Goal: Information Seeking & Learning: Learn about a topic

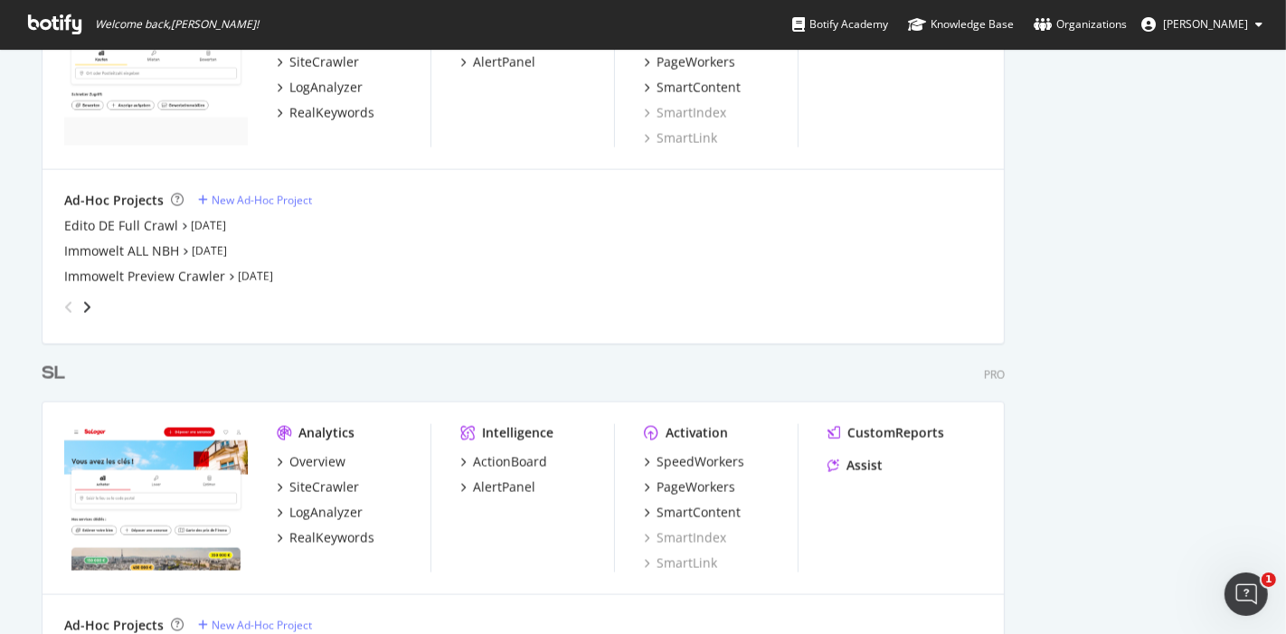
scroll to position [2139, 0]
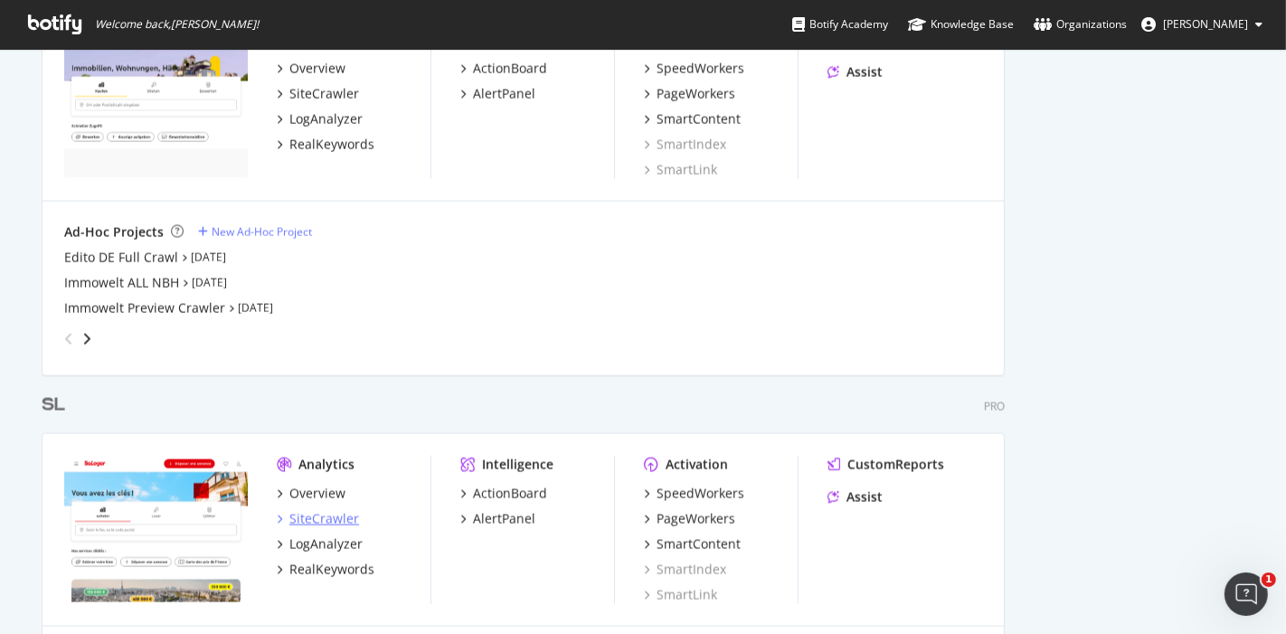
click at [312, 518] on div "SiteCrawler" at bounding box center [324, 519] width 70 height 18
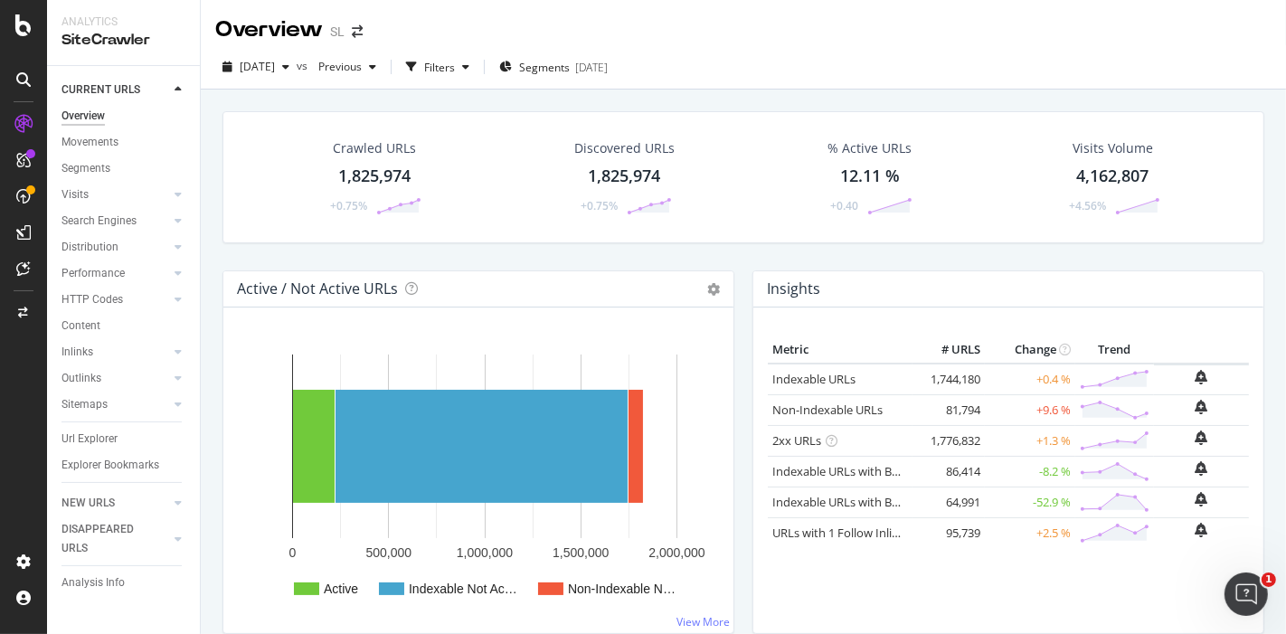
click at [354, 181] on div "1,825,974" at bounding box center [374, 177] width 72 height 24
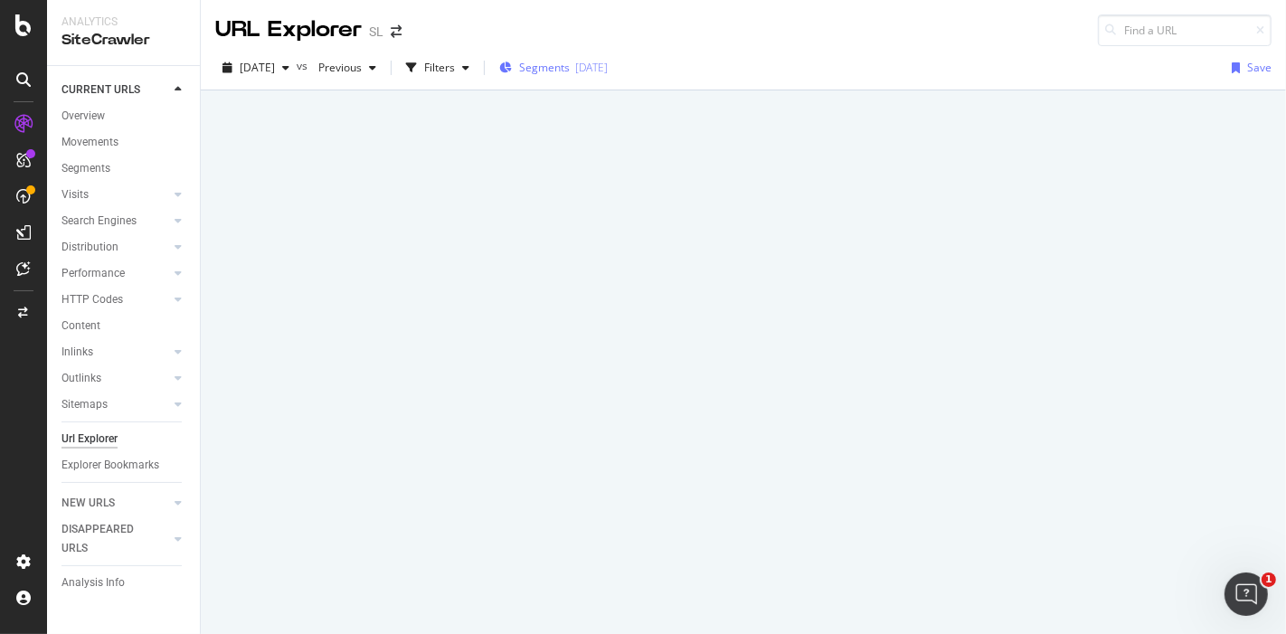
click at [570, 61] on span "Segments" at bounding box center [544, 67] width 51 height 15
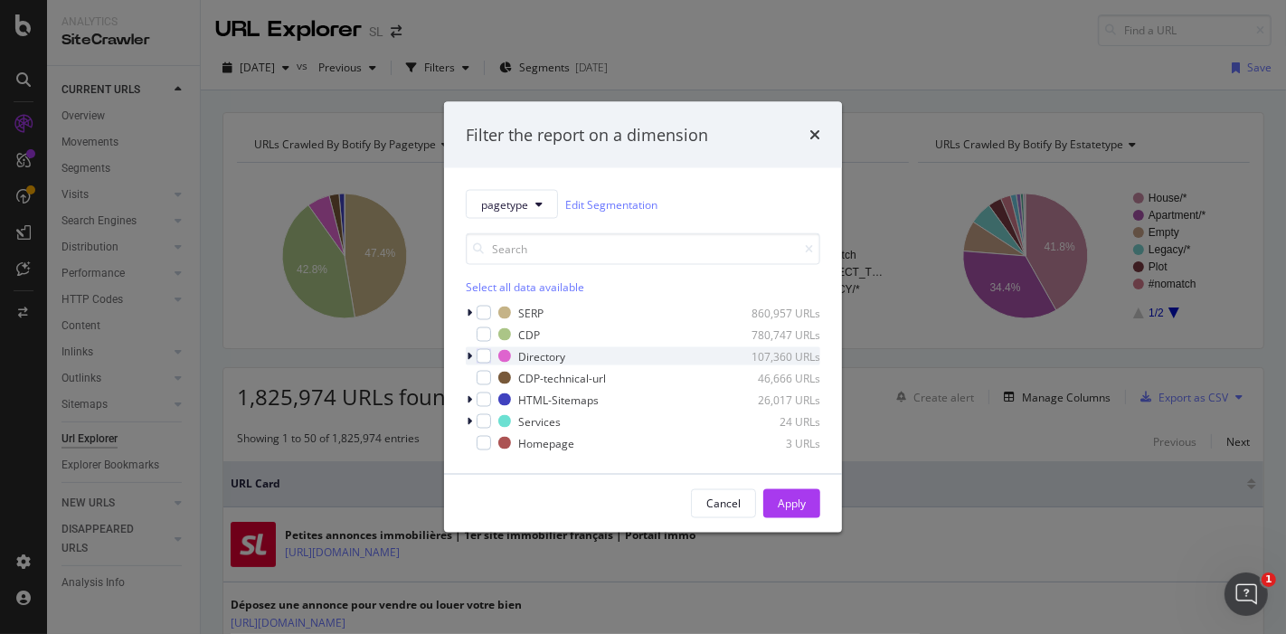
click at [467, 356] on icon "modal" at bounding box center [469, 356] width 5 height 11
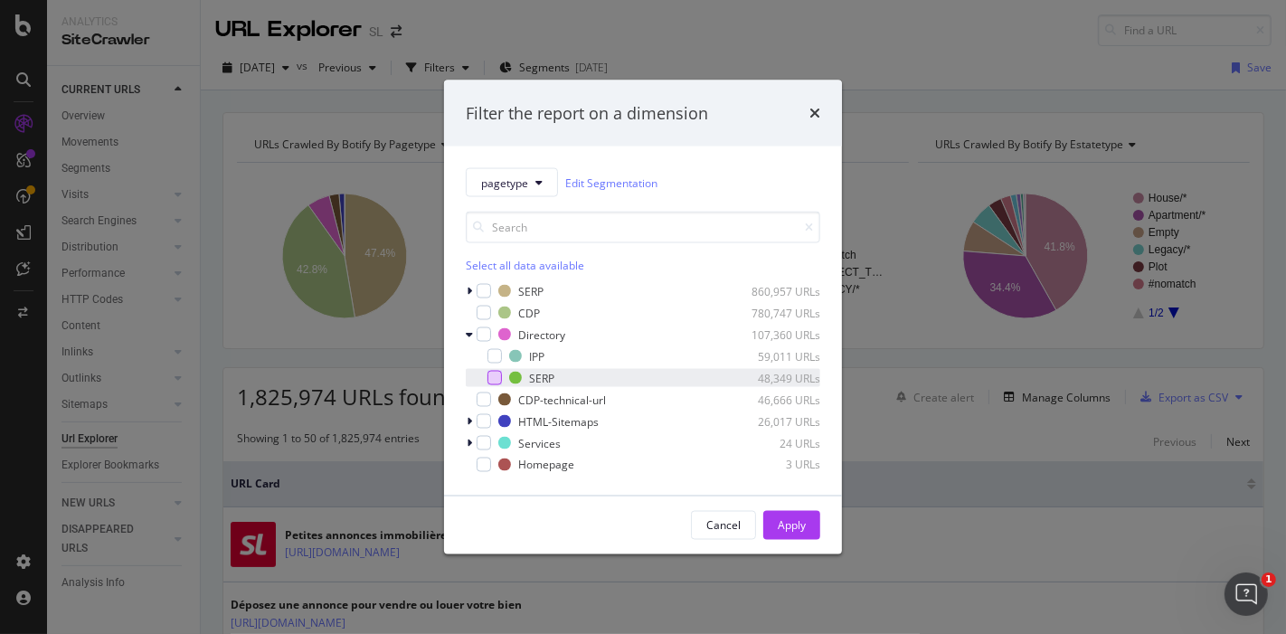
click at [501, 380] on div "modal" at bounding box center [495, 378] width 14 height 14
click at [792, 520] on div "Apply" at bounding box center [792, 524] width 28 height 15
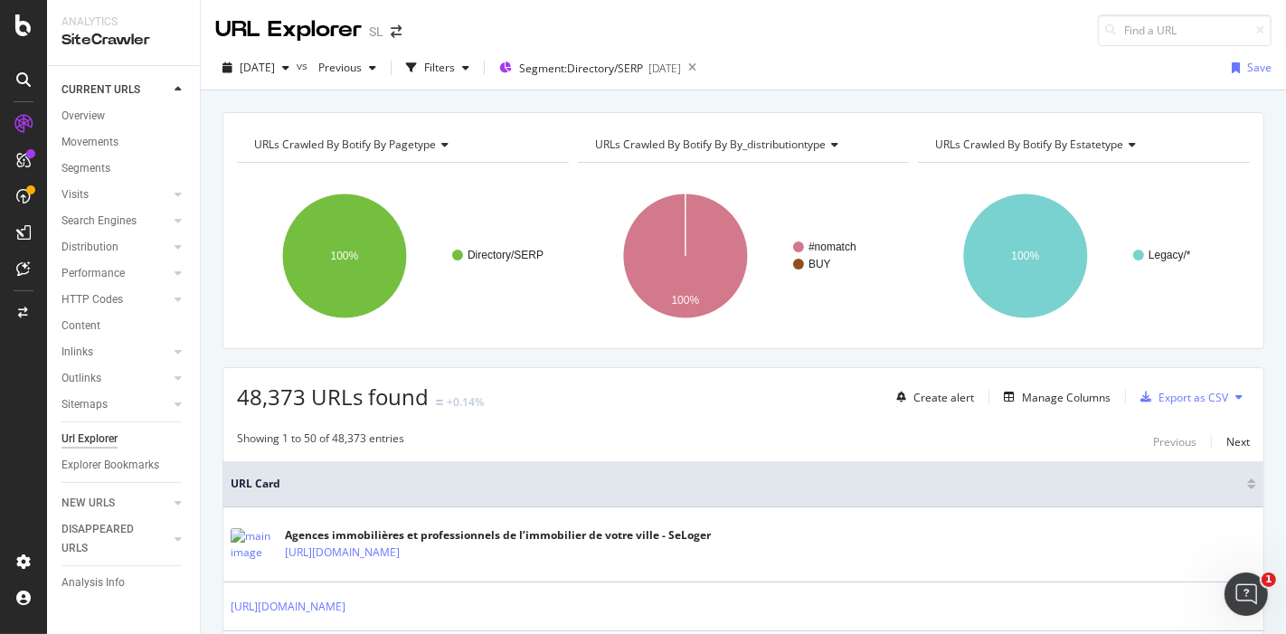
click at [695, 148] on span "URLs Crawled By Botify By by_distributiontype" at bounding box center [710, 144] width 231 height 15
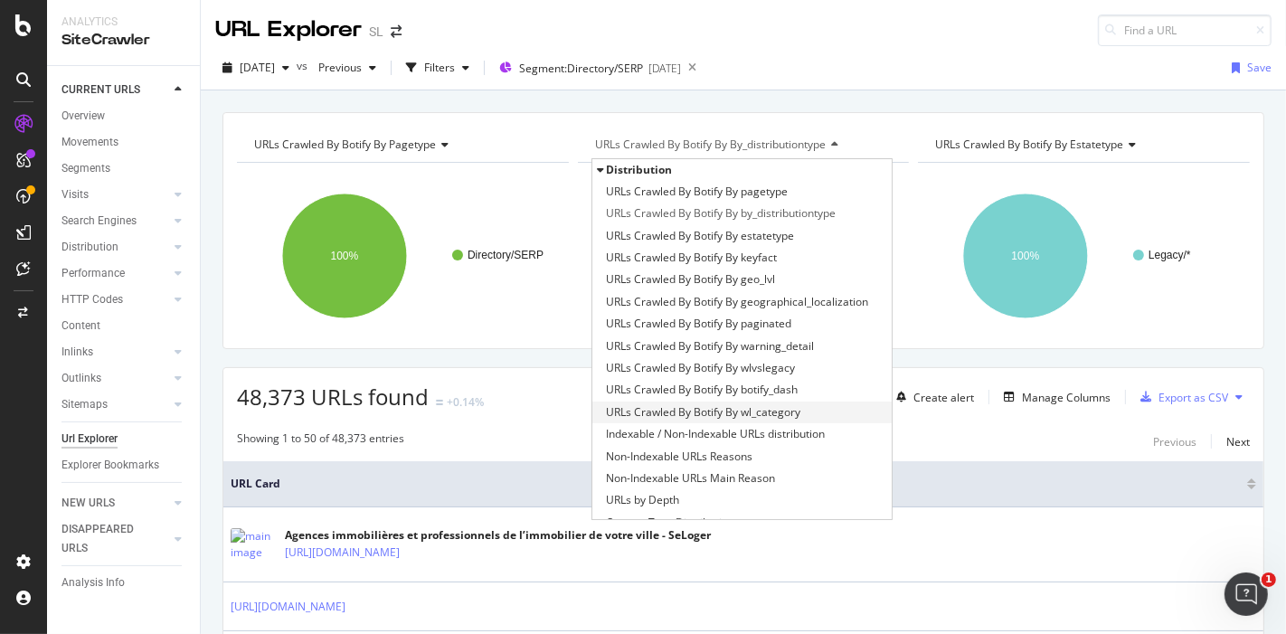
click at [678, 413] on span "URLs Crawled By Botify By wl_category" at bounding box center [703, 412] width 194 height 18
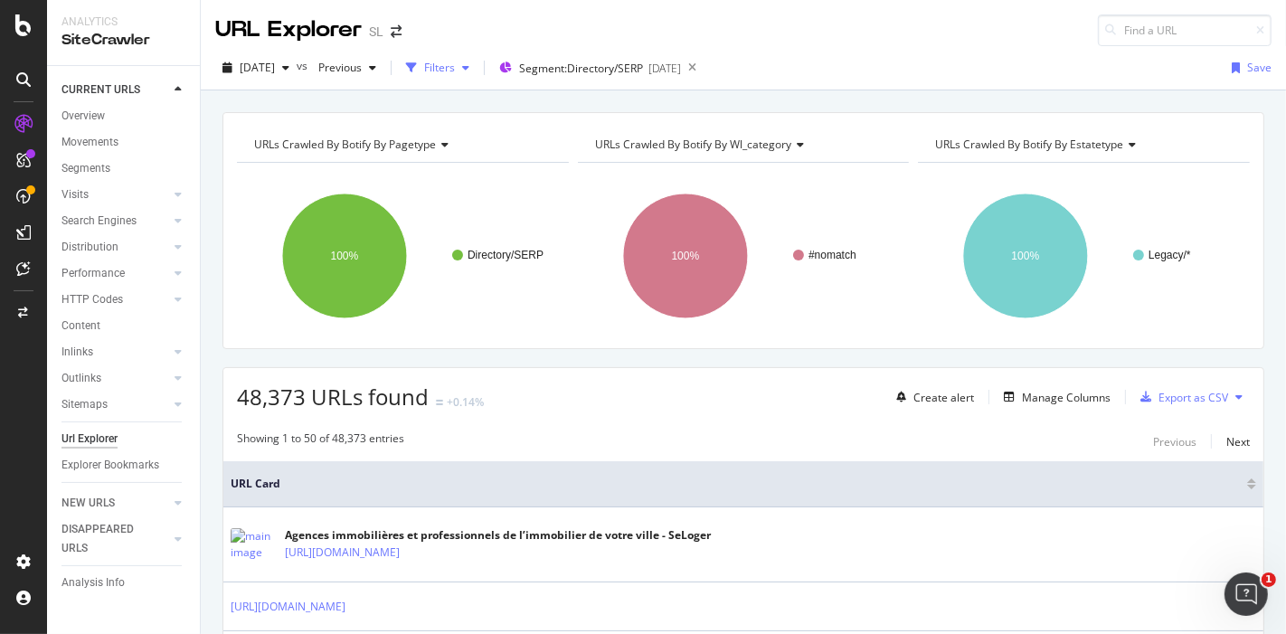
click at [455, 68] on div "Filters" at bounding box center [439, 67] width 31 height 15
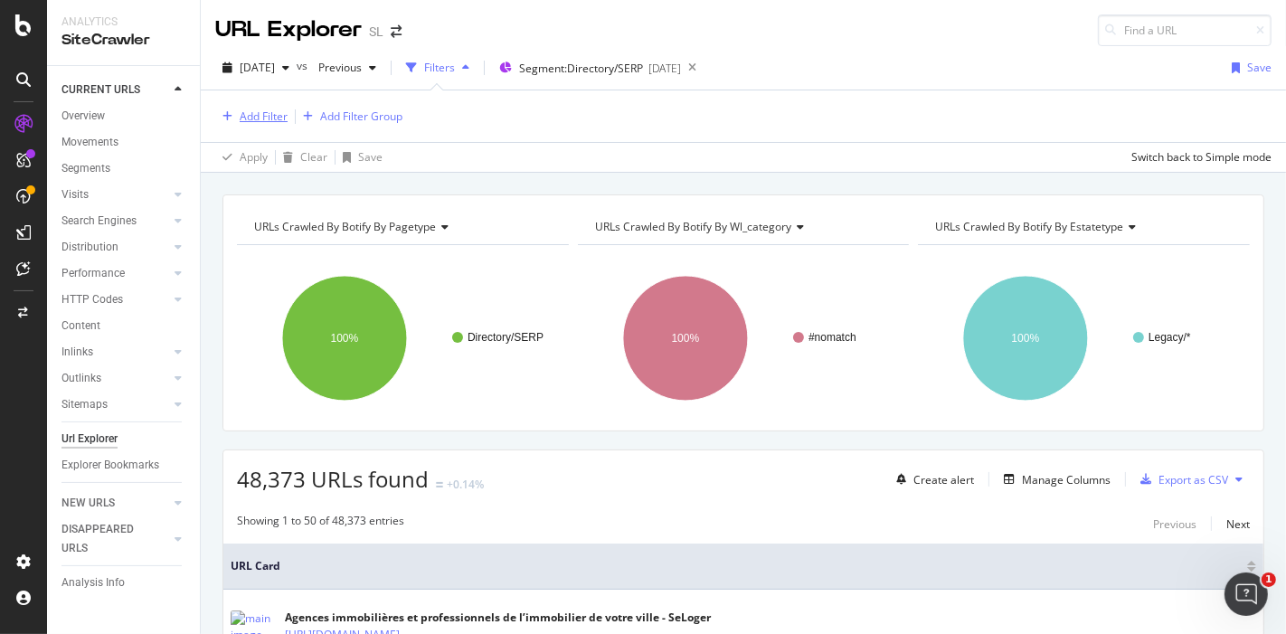
click at [266, 109] on div "Add Filter" at bounding box center [264, 116] width 48 height 15
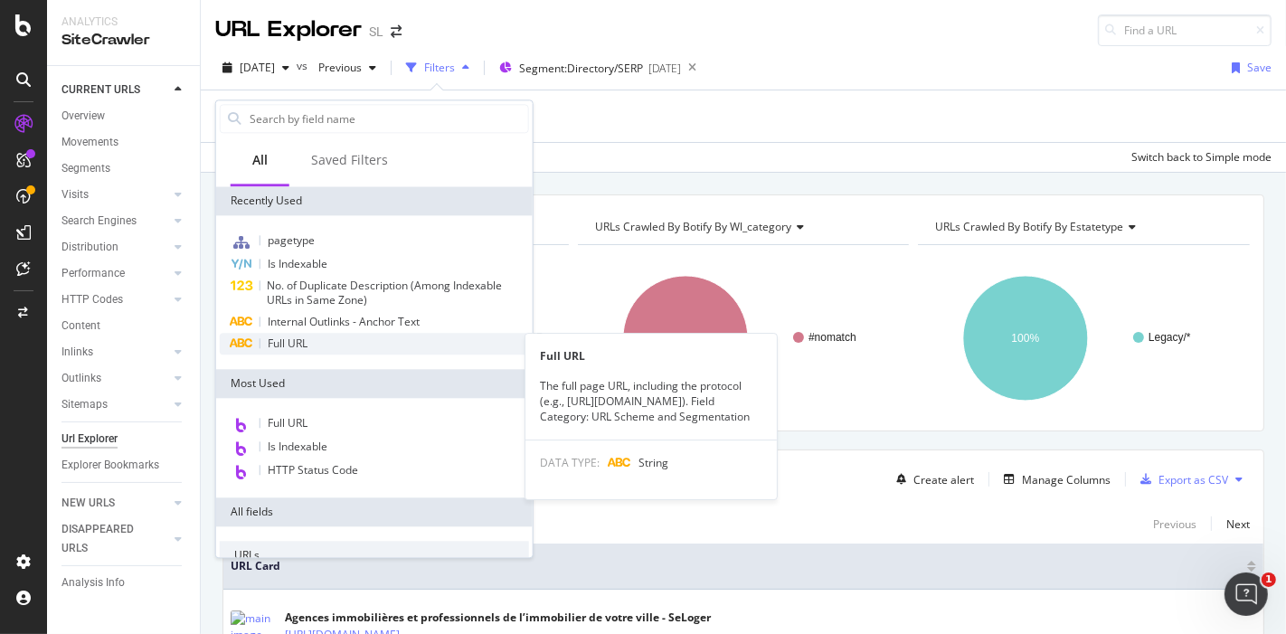
click at [291, 337] on span "Full URL" at bounding box center [288, 343] width 40 height 15
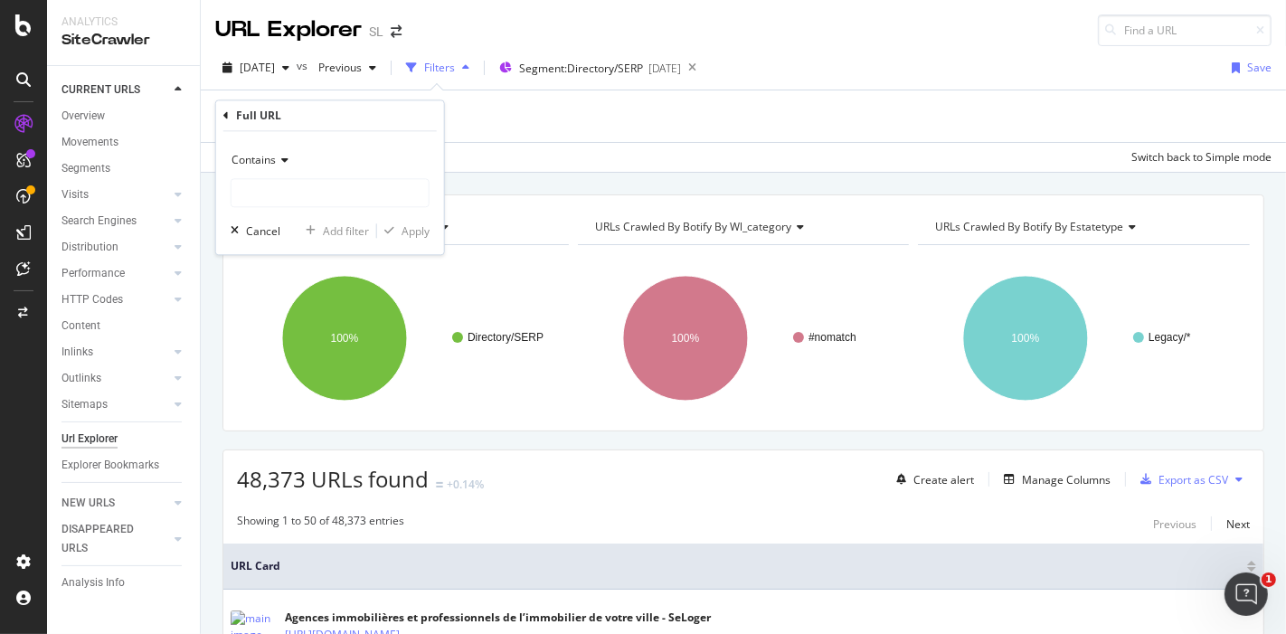
click at [273, 159] on span "Contains" at bounding box center [254, 160] width 44 height 15
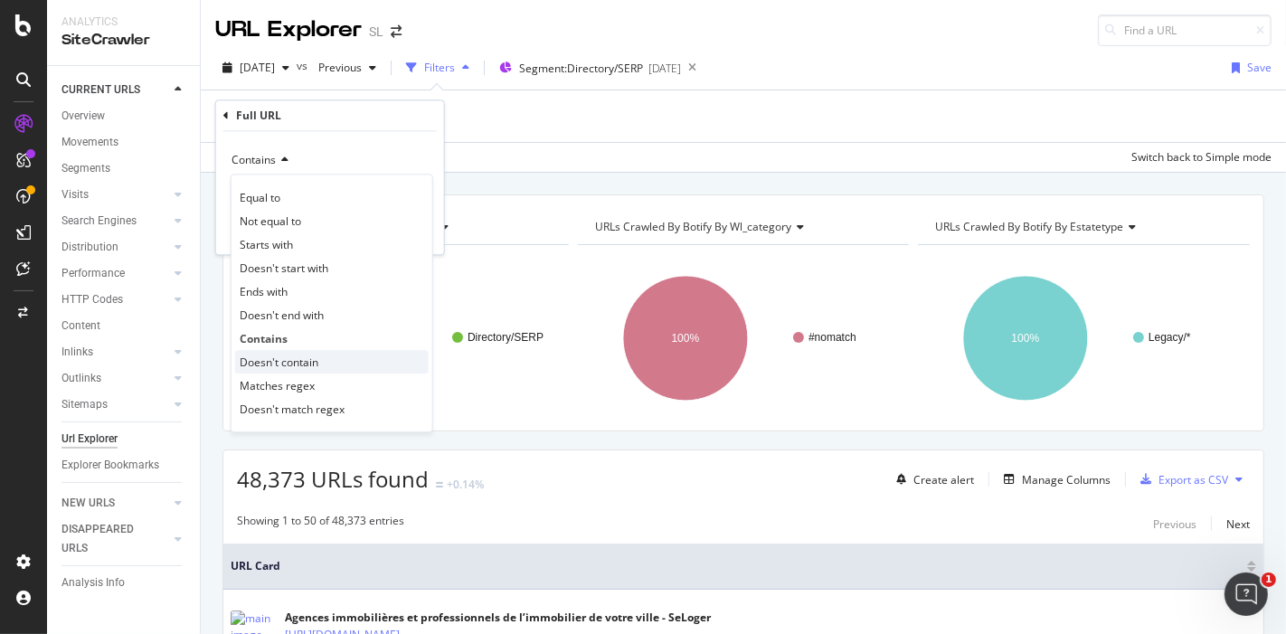
click at [280, 355] on span "Doesn't contain" at bounding box center [279, 362] width 79 height 15
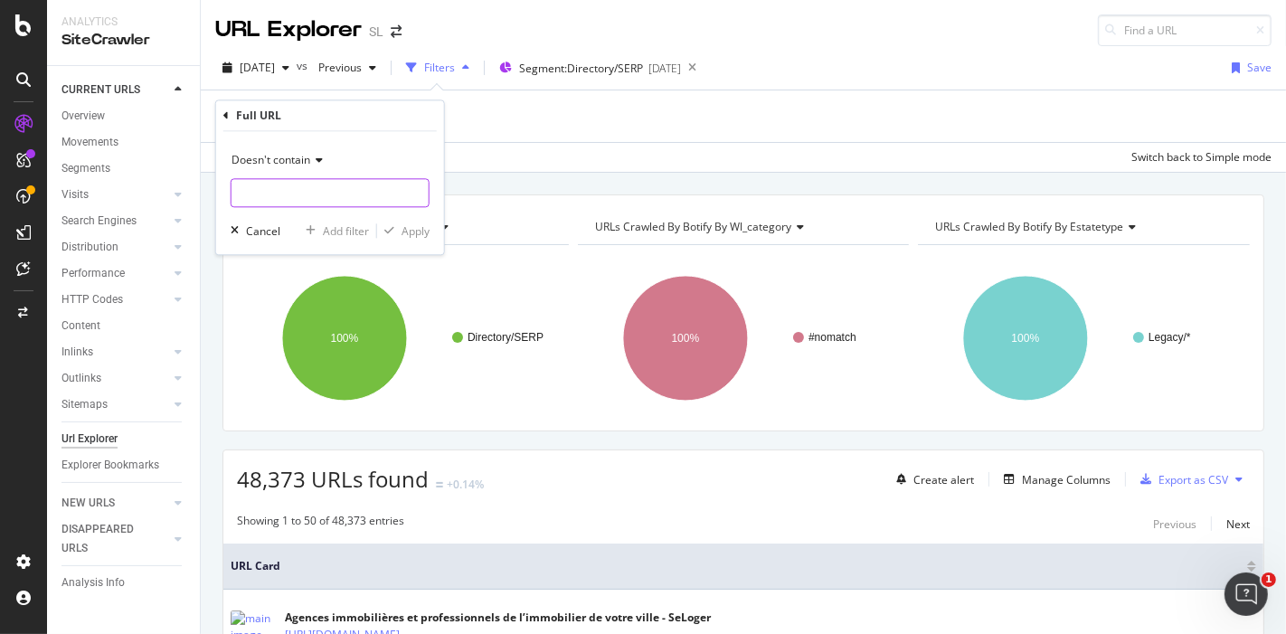
click at [318, 190] on input "text" at bounding box center [330, 193] width 197 height 29
type input "constructeur"
click at [409, 231] on div "Apply" at bounding box center [416, 230] width 28 height 15
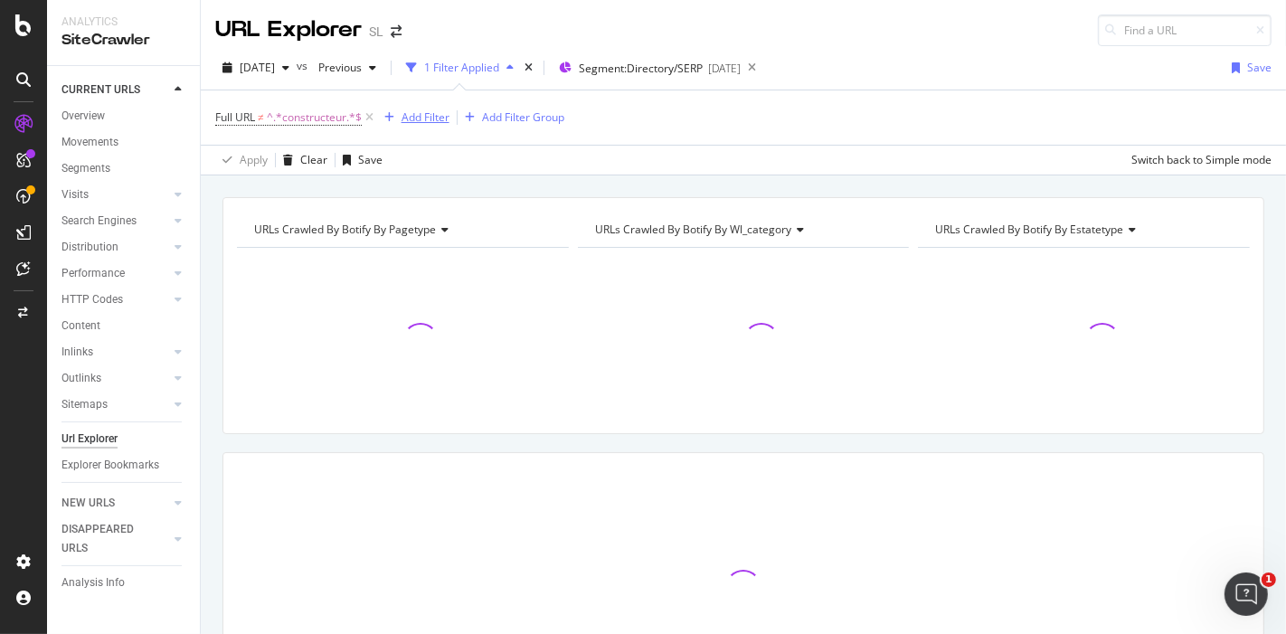
click at [430, 115] on div "Add Filter" at bounding box center [426, 116] width 48 height 15
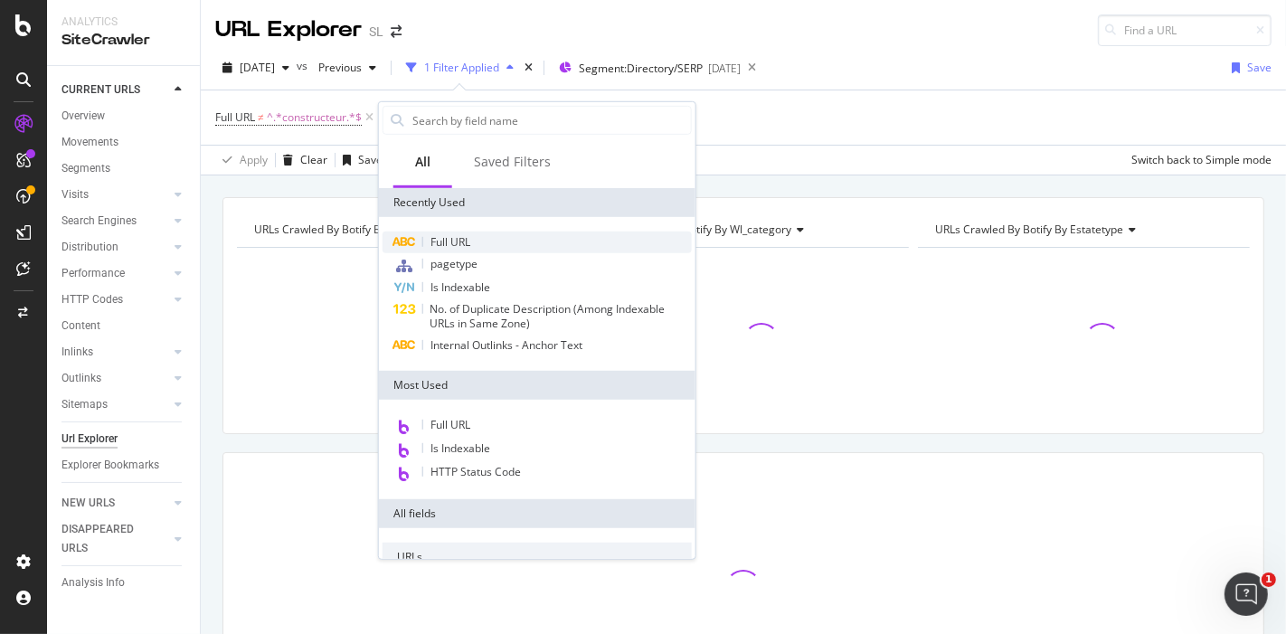
click at [454, 240] on span "Full URL" at bounding box center [451, 241] width 40 height 15
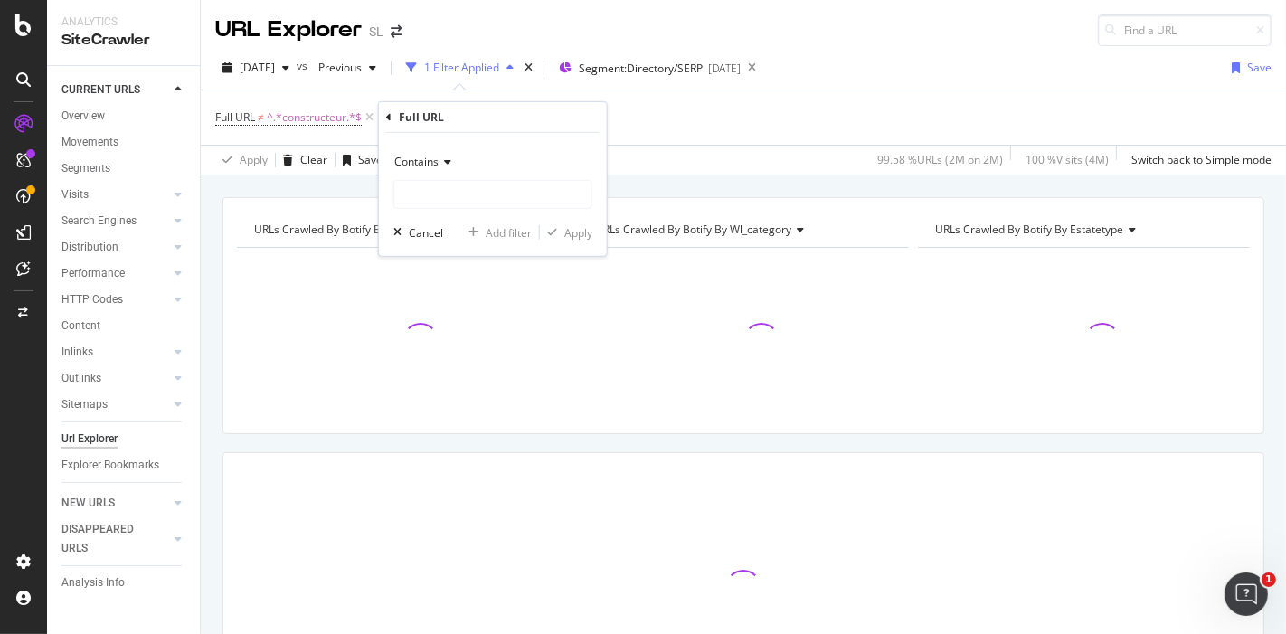
click at [440, 158] on icon at bounding box center [445, 162] width 13 height 11
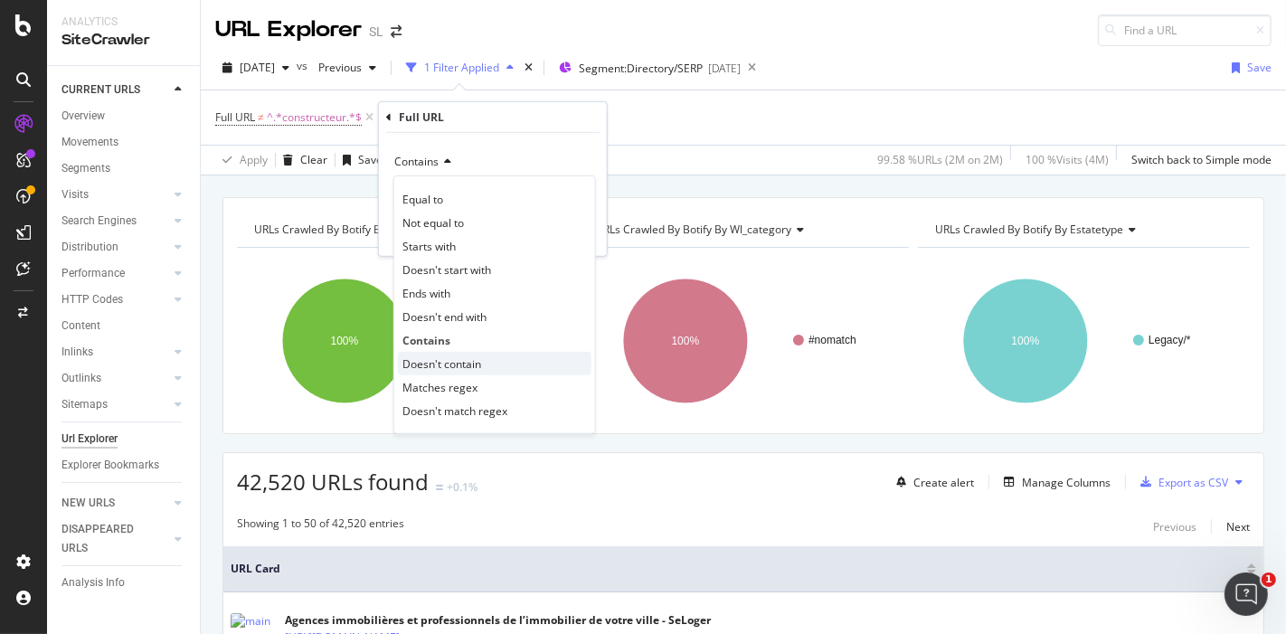
click at [447, 360] on span "Doesn't contain" at bounding box center [442, 363] width 79 height 15
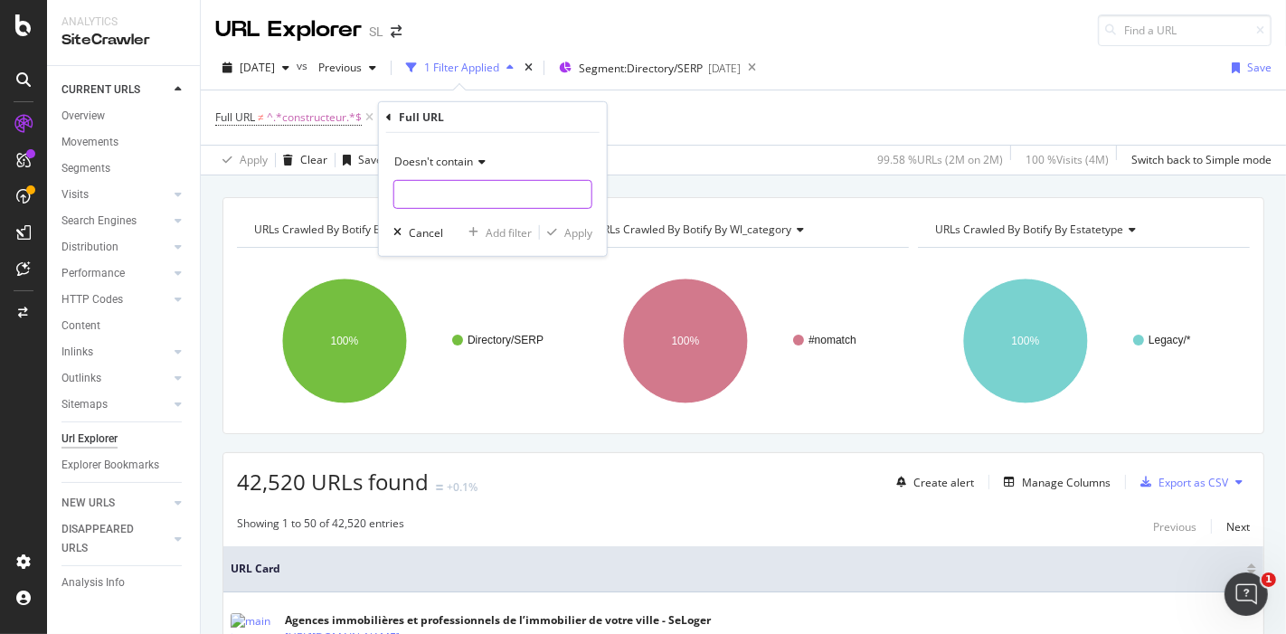
click at [483, 204] on input "text" at bounding box center [492, 194] width 197 height 29
type input "promoteur"
click at [565, 234] on div "Apply" at bounding box center [578, 231] width 28 height 15
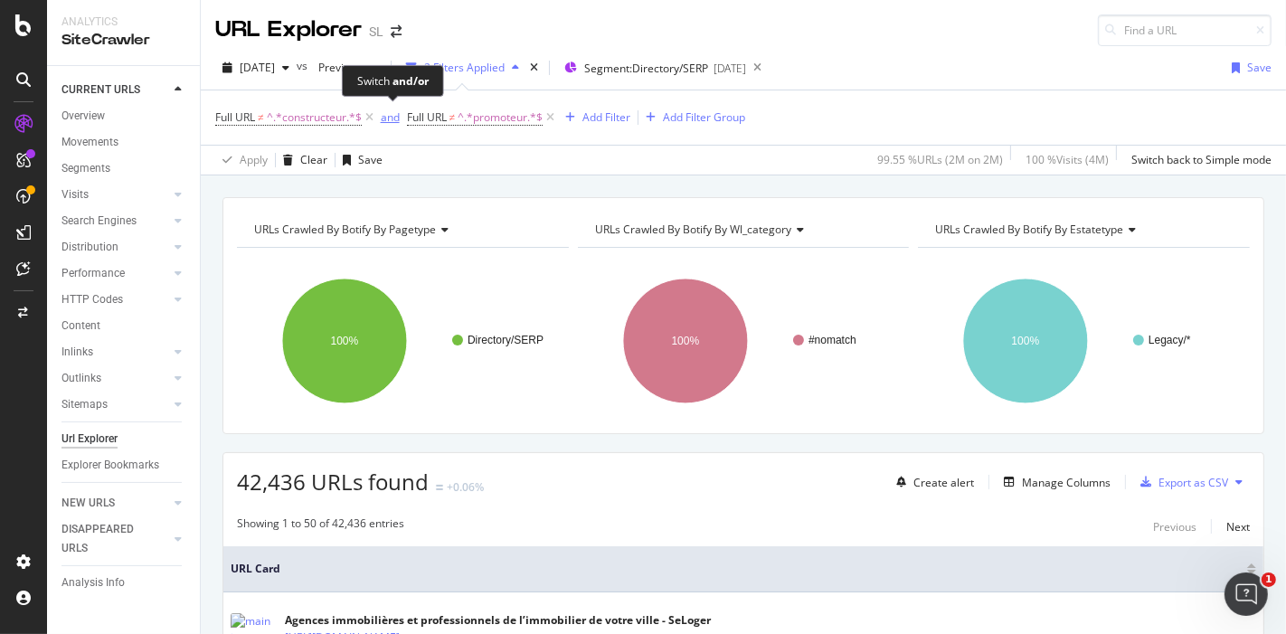
click at [391, 118] on div "and" at bounding box center [390, 116] width 19 height 15
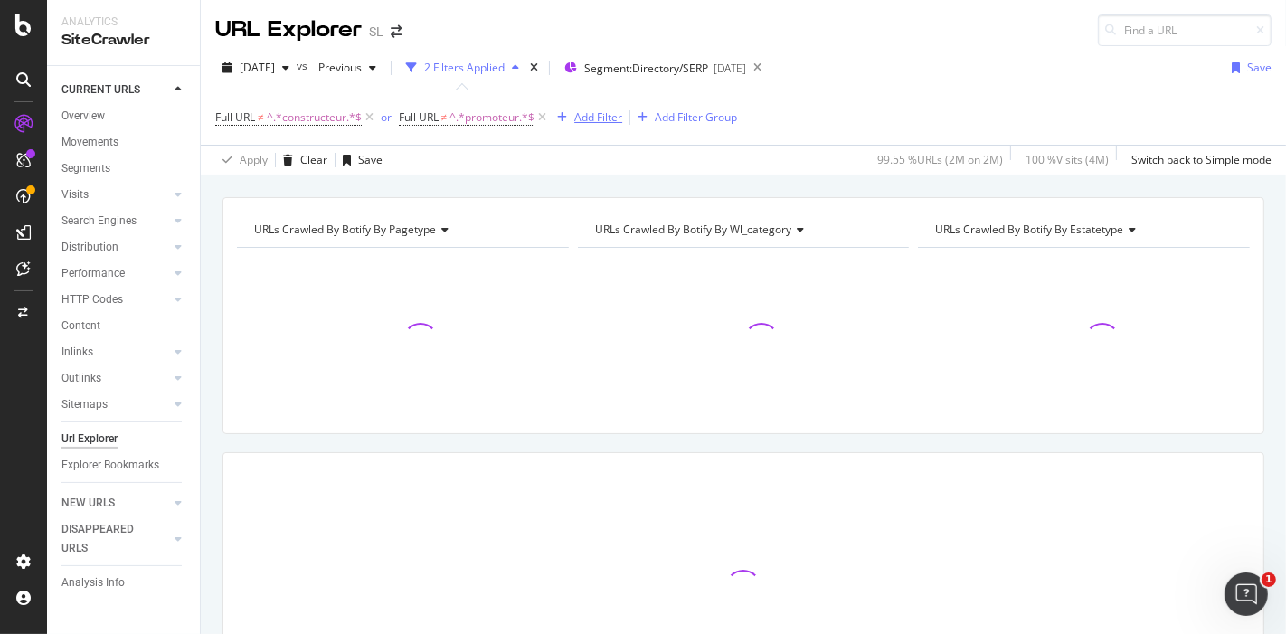
click at [597, 115] on div "Add Filter" at bounding box center [598, 116] width 48 height 15
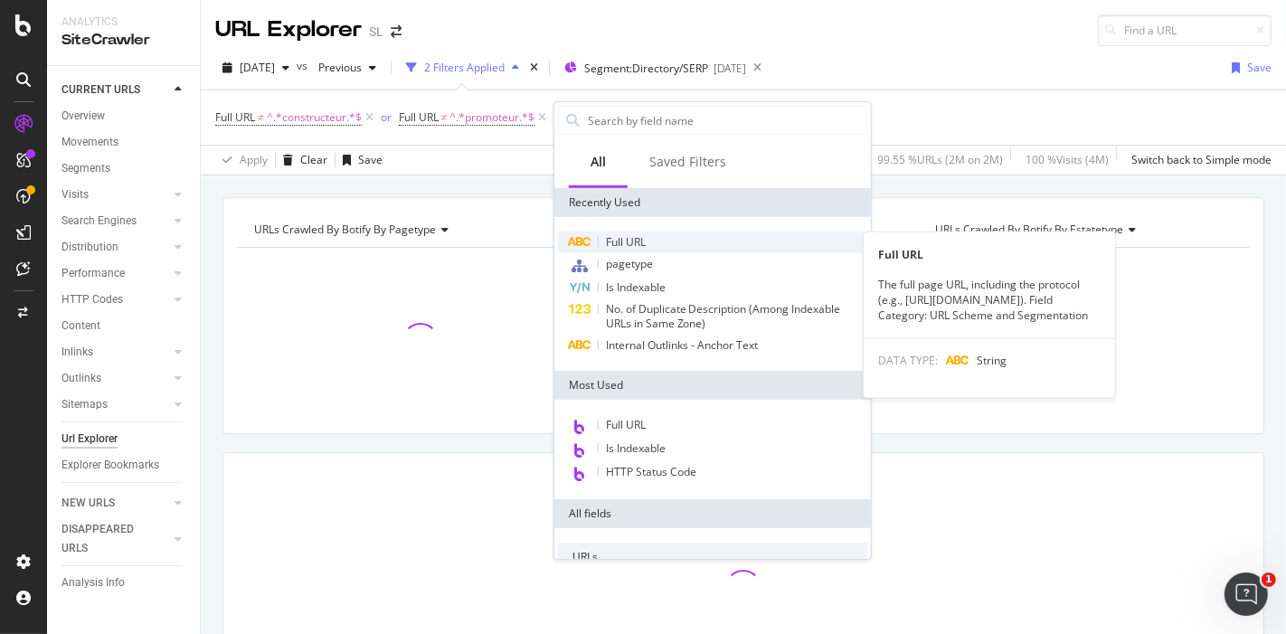
click at [643, 242] on span "Full URL" at bounding box center [626, 241] width 40 height 15
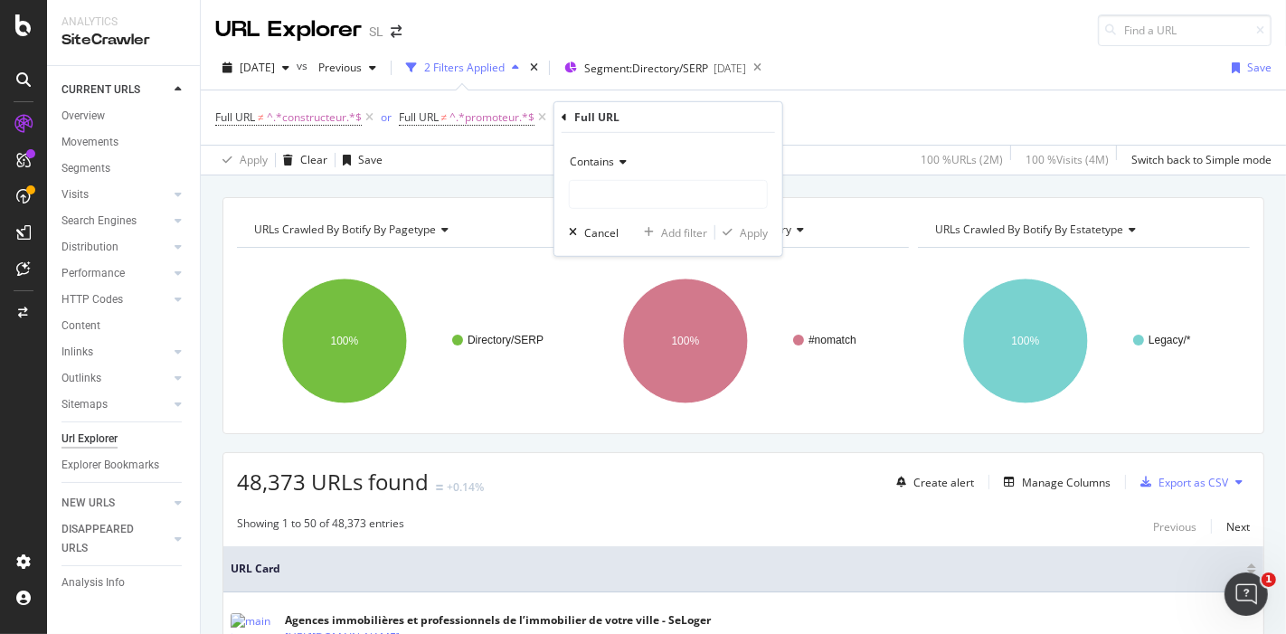
click at [610, 159] on span "Contains" at bounding box center [592, 161] width 44 height 15
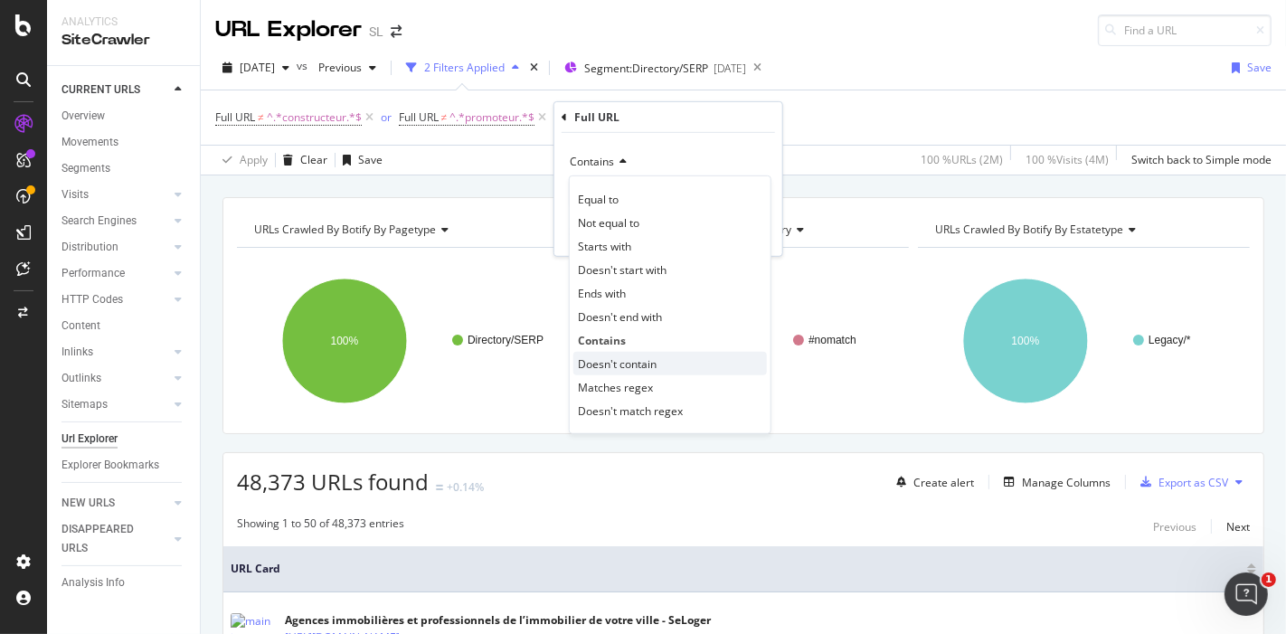
click at [610, 360] on span "Doesn't contain" at bounding box center [617, 363] width 79 height 15
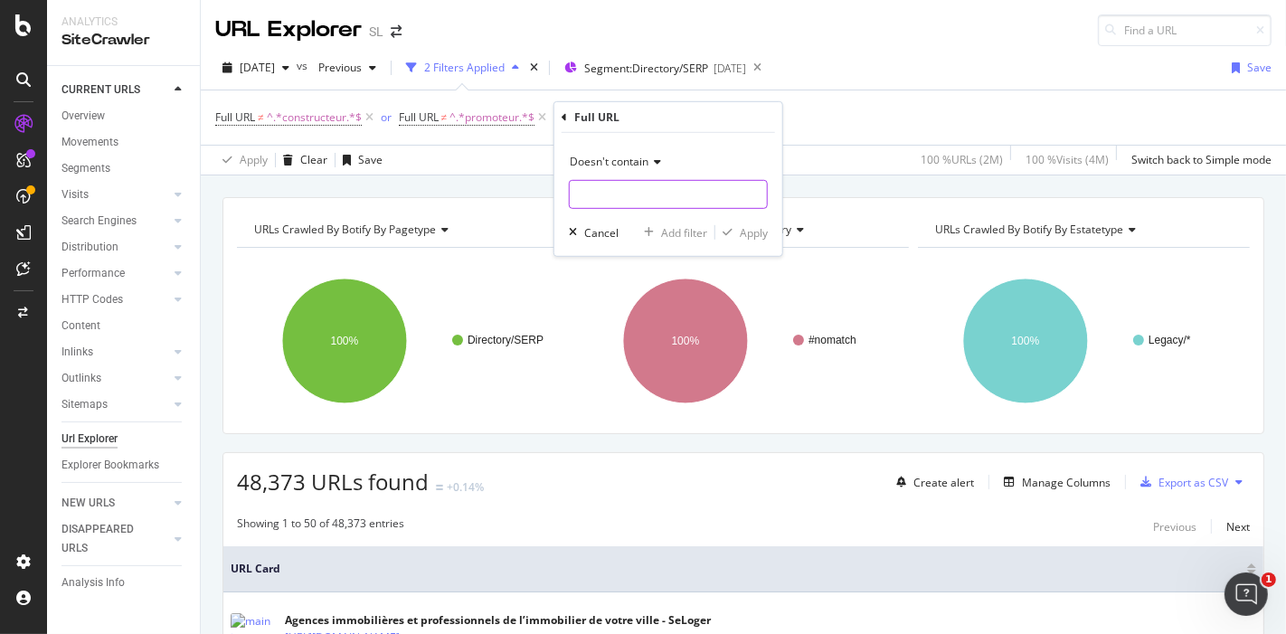
click at [610, 197] on input "text" at bounding box center [668, 194] width 197 height 29
type input "notaire"
click at [757, 231] on div "Apply" at bounding box center [754, 231] width 28 height 15
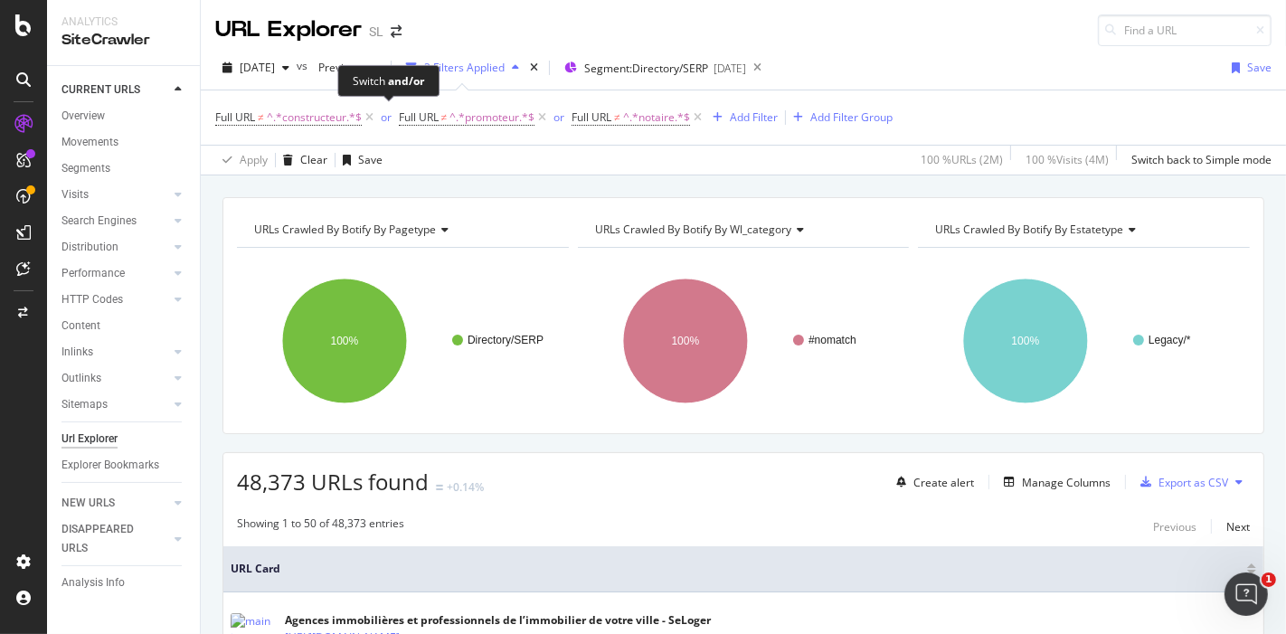
click at [386, 115] on div "or" at bounding box center [386, 116] width 11 height 15
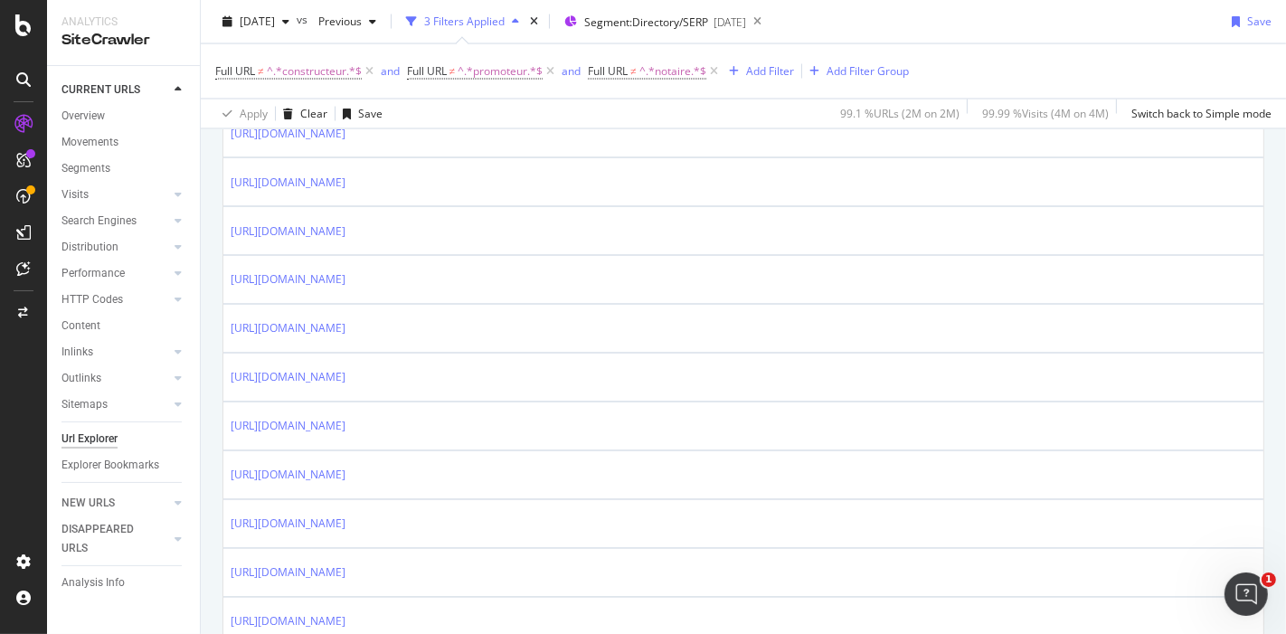
scroll to position [2936, 0]
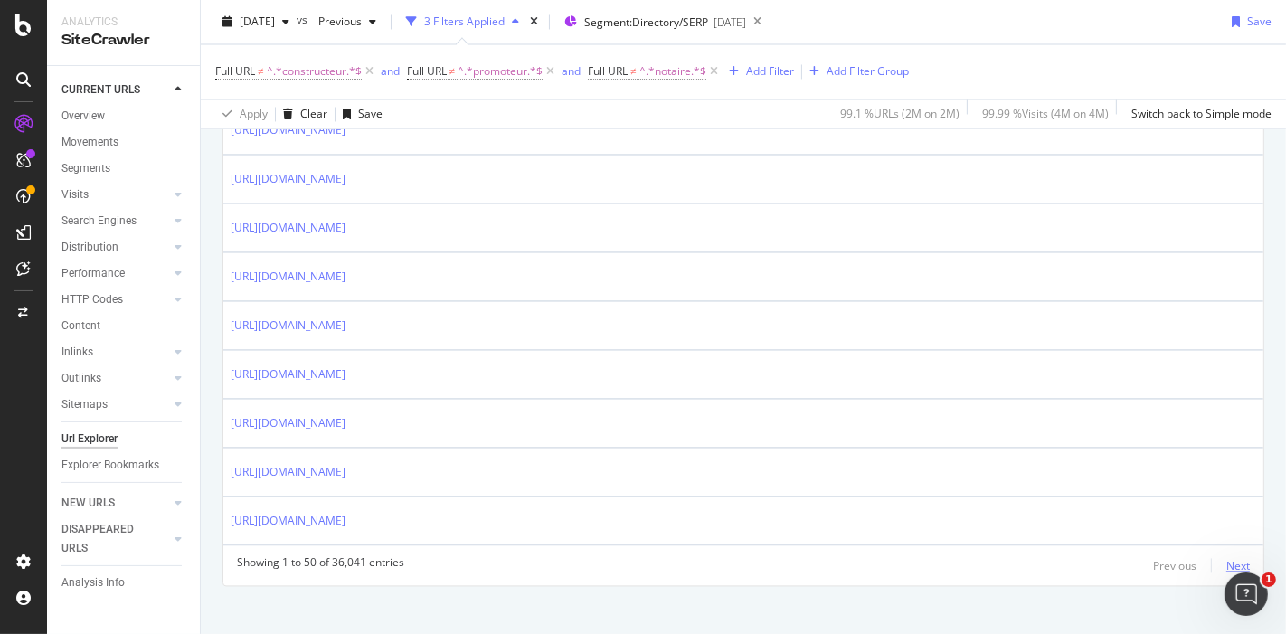
click at [1227, 558] on div "Next" at bounding box center [1239, 565] width 24 height 15
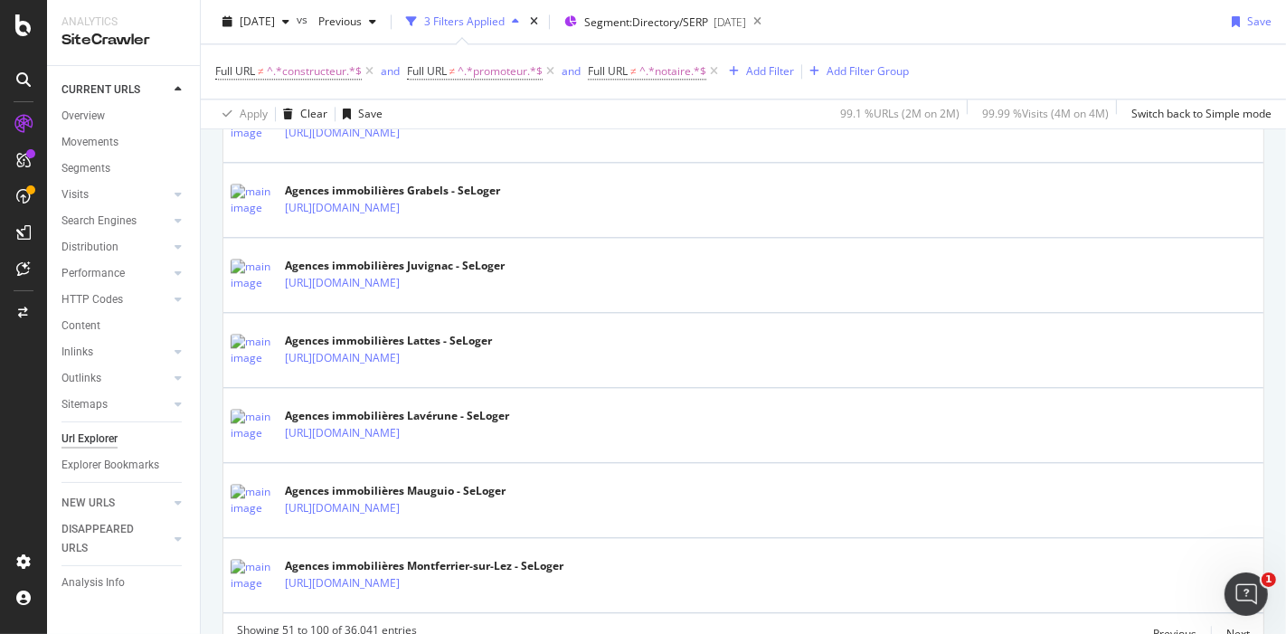
scroll to position [3722, 0]
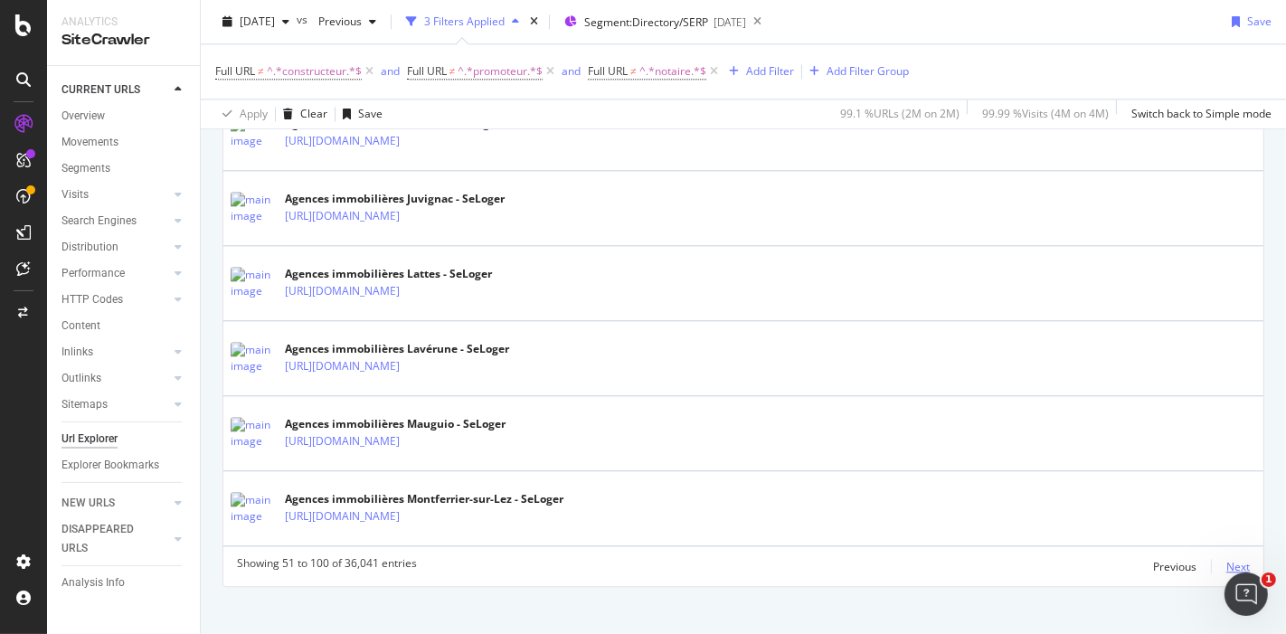
click at [1230, 559] on div "Next" at bounding box center [1239, 566] width 24 height 15
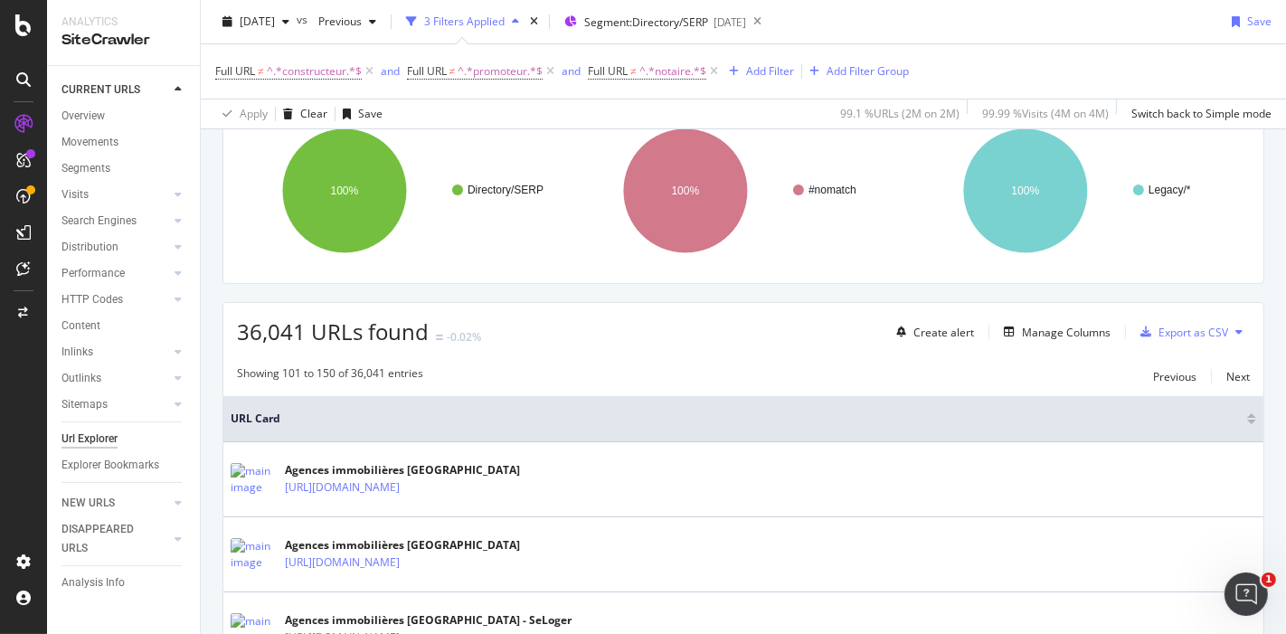
scroll to position [3695, 0]
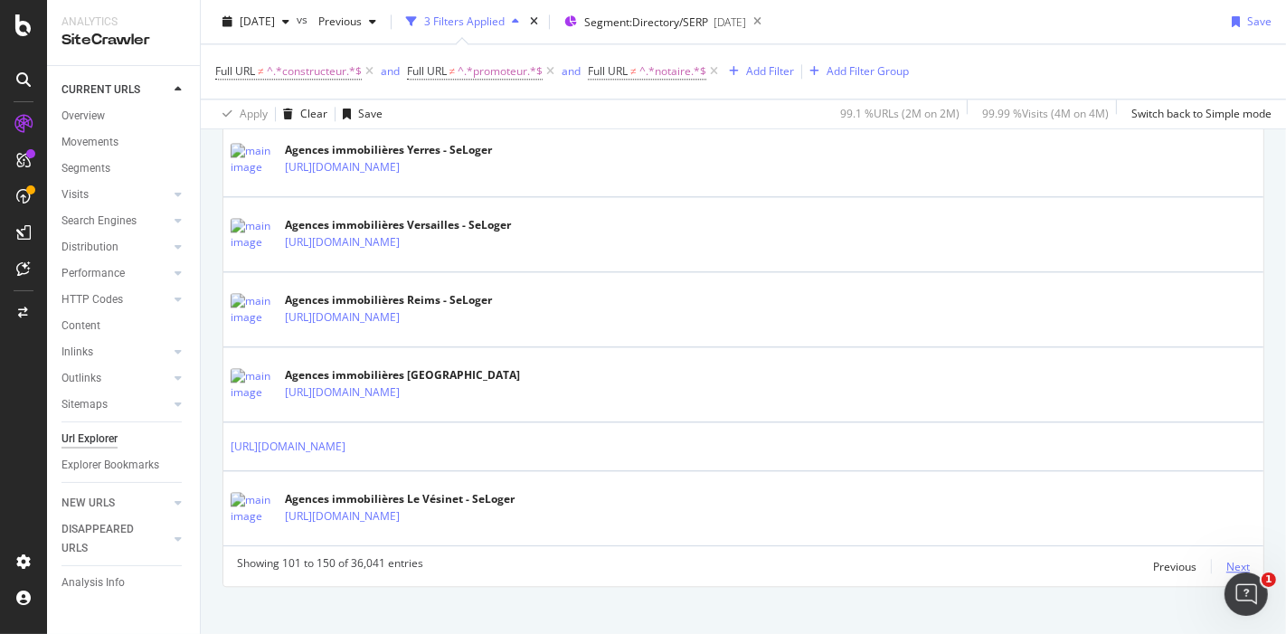
click at [1230, 559] on div "Next" at bounding box center [1239, 566] width 24 height 15
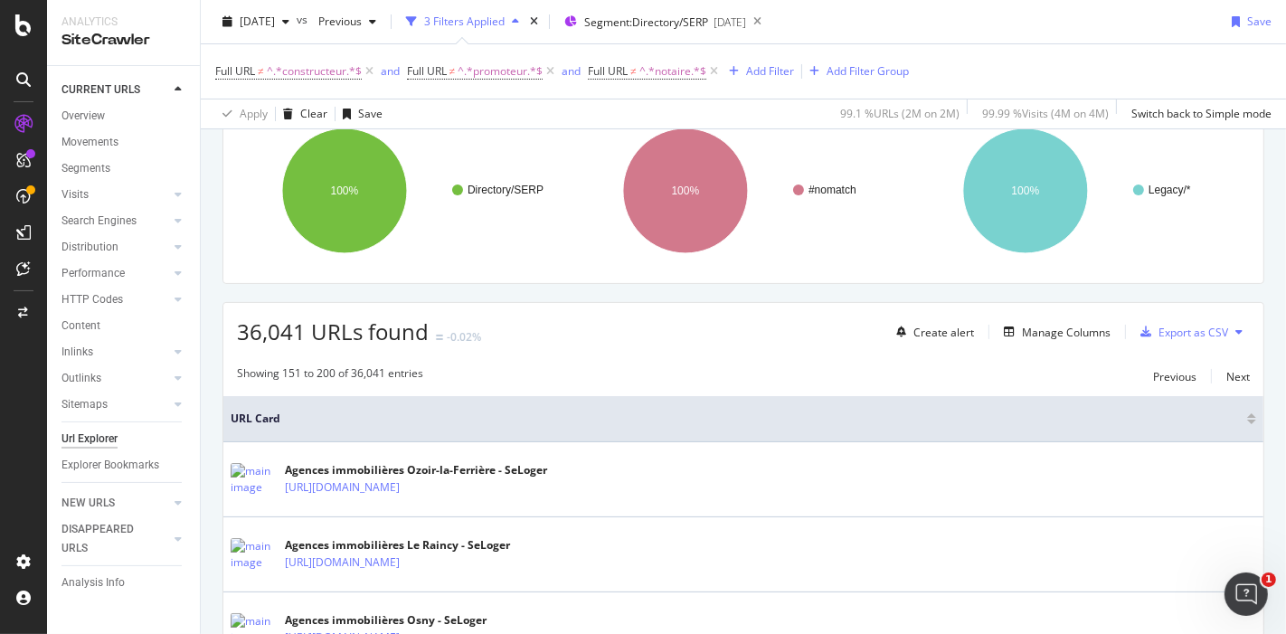
scroll to position [3722, 0]
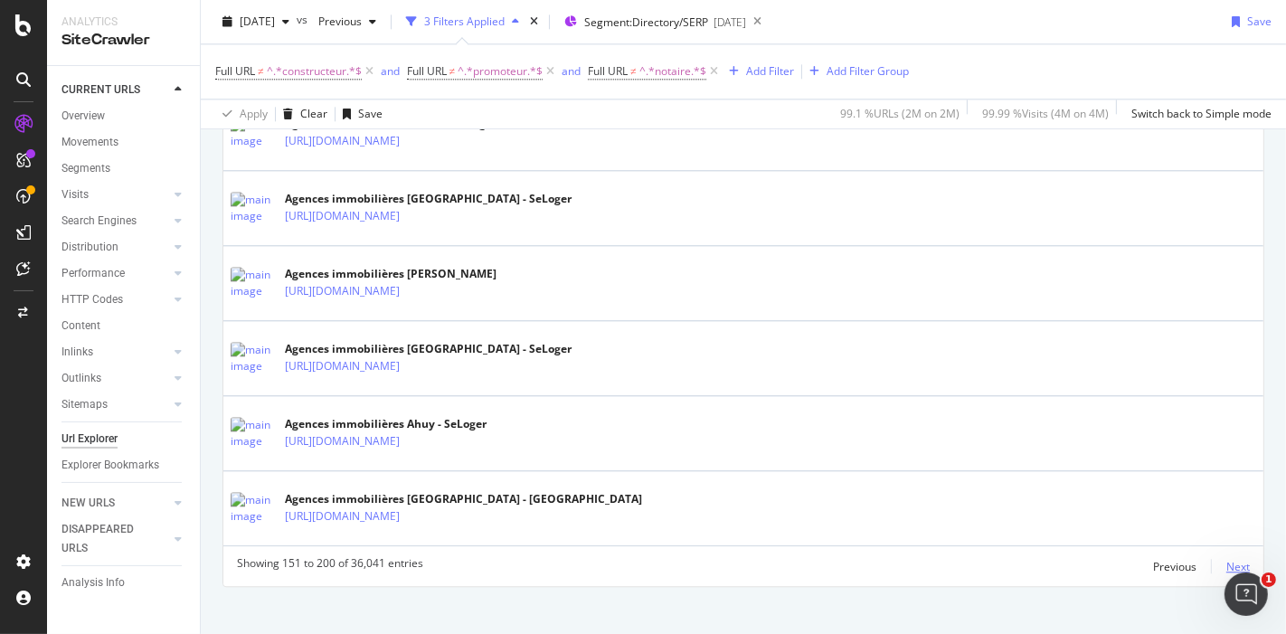
click at [1227, 559] on div "Next" at bounding box center [1239, 566] width 24 height 15
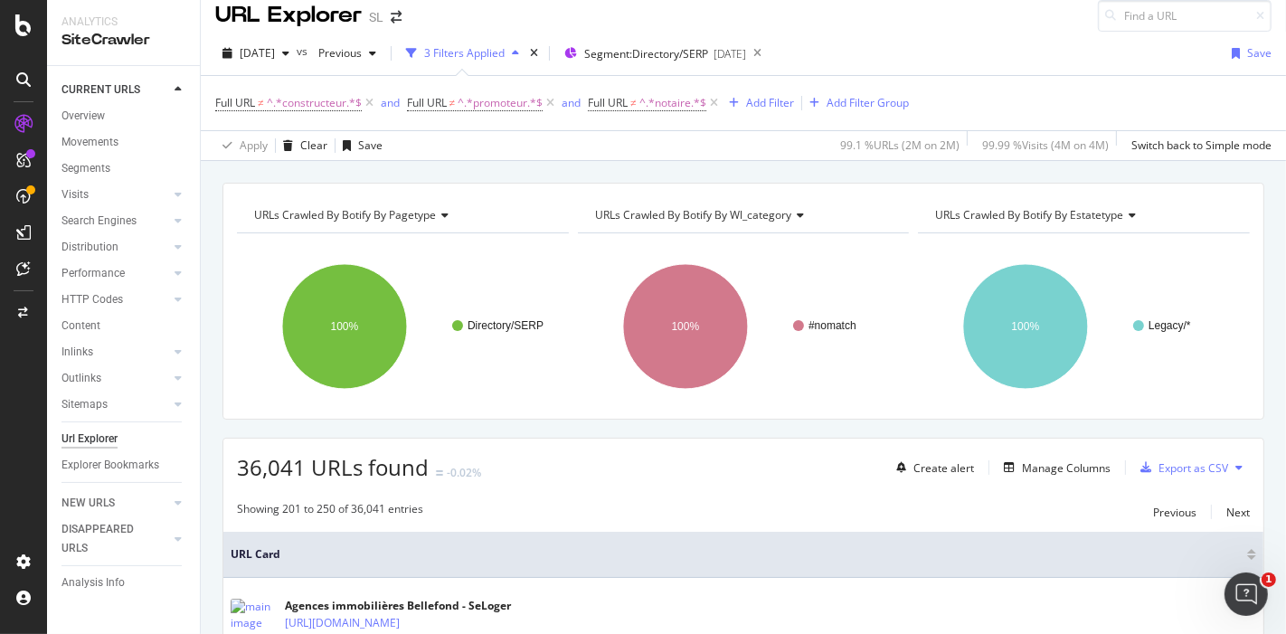
scroll to position [0, 0]
